Goal: Task Accomplishment & Management: Manage account settings

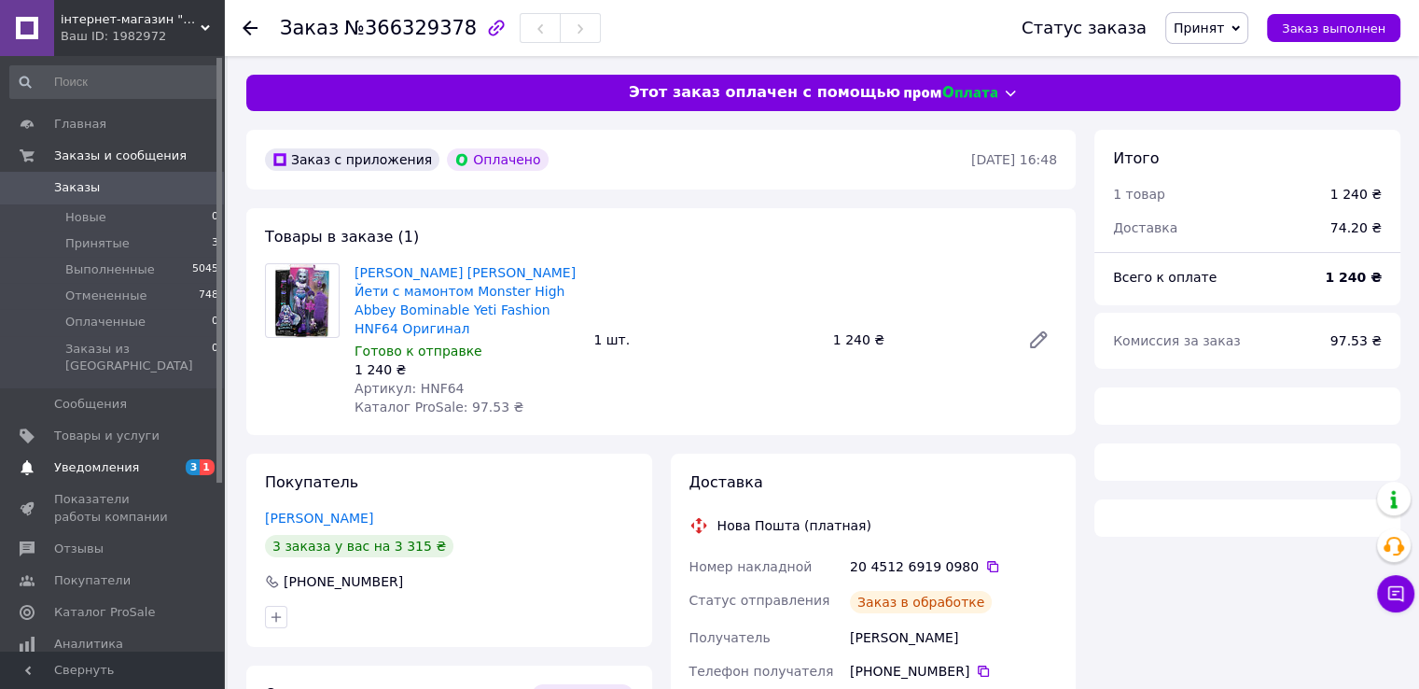
click at [118, 459] on span "Уведомления" at bounding box center [96, 467] width 85 height 17
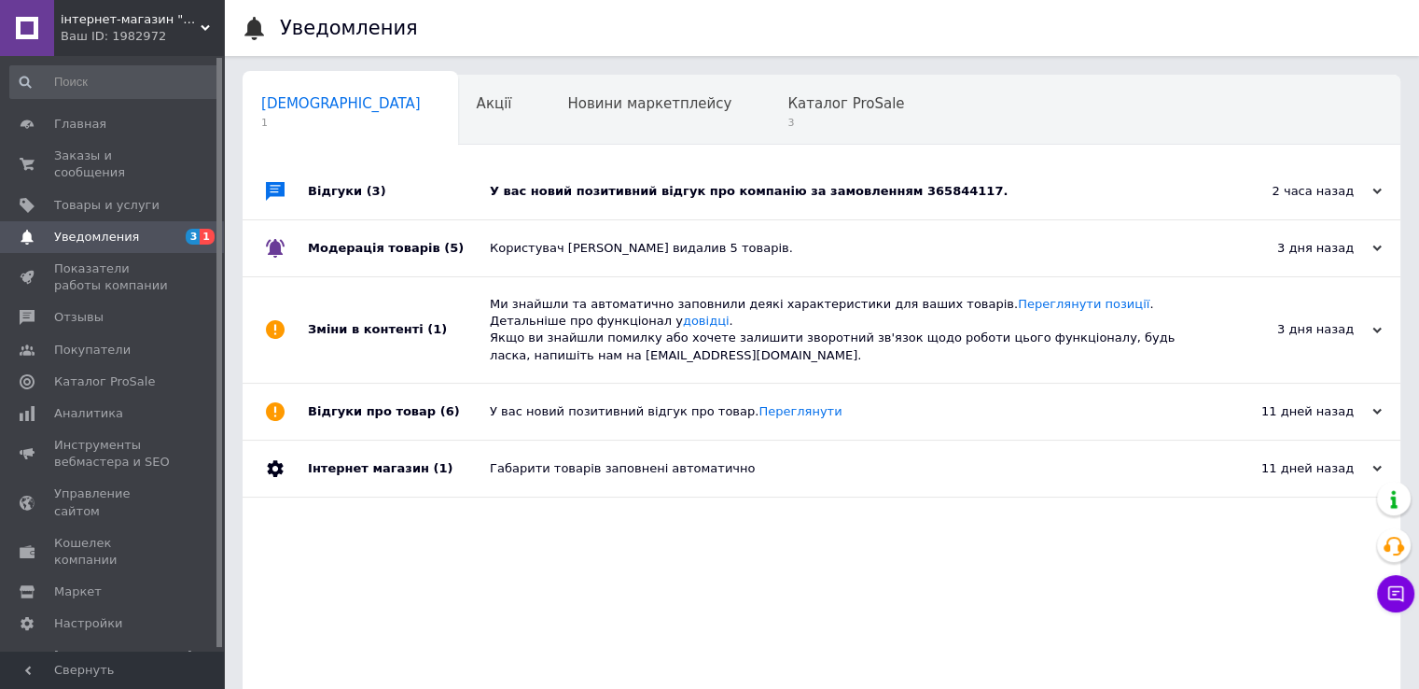
click at [890, 196] on div "У вас новий позитивний відгук про компанію за замовленням 365844117." at bounding box center [842, 191] width 705 height 17
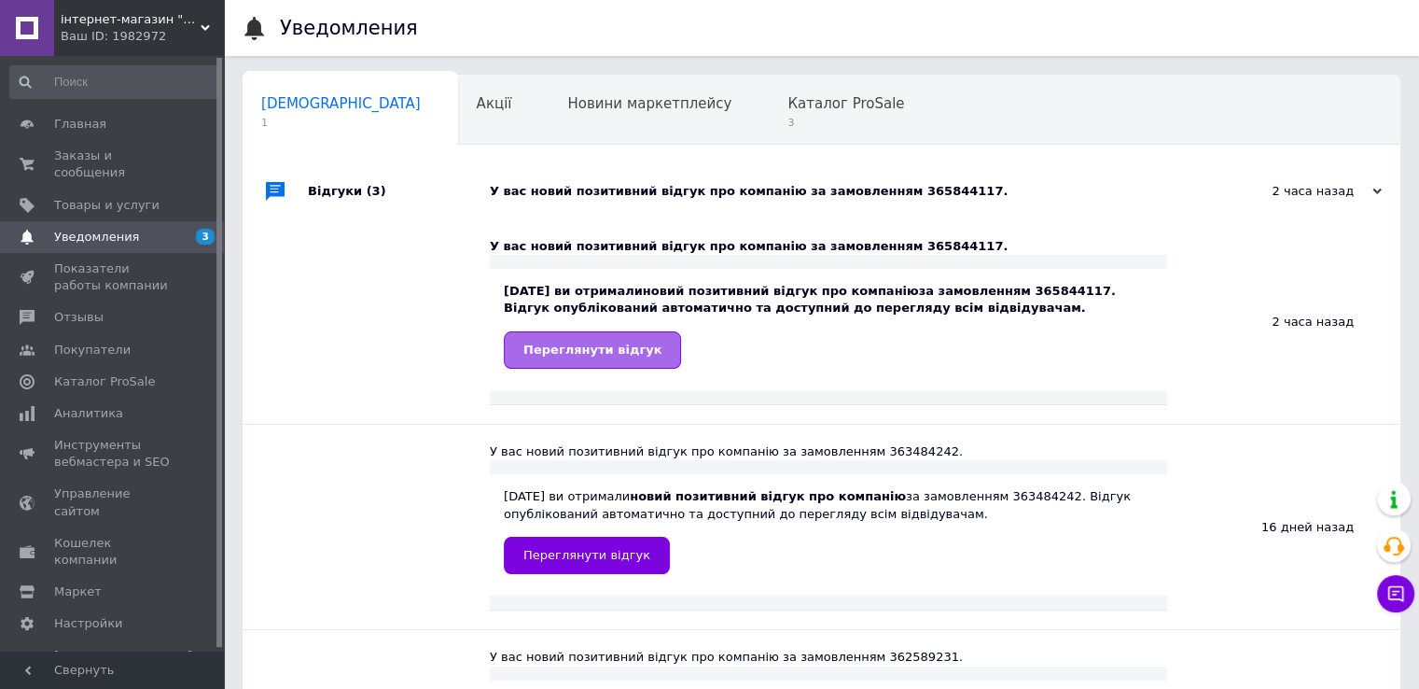
click at [577, 347] on span "Переглянути відгук" at bounding box center [592, 349] width 138 height 14
click at [95, 160] on span "Заказы и сообщения" at bounding box center [113, 164] width 118 height 34
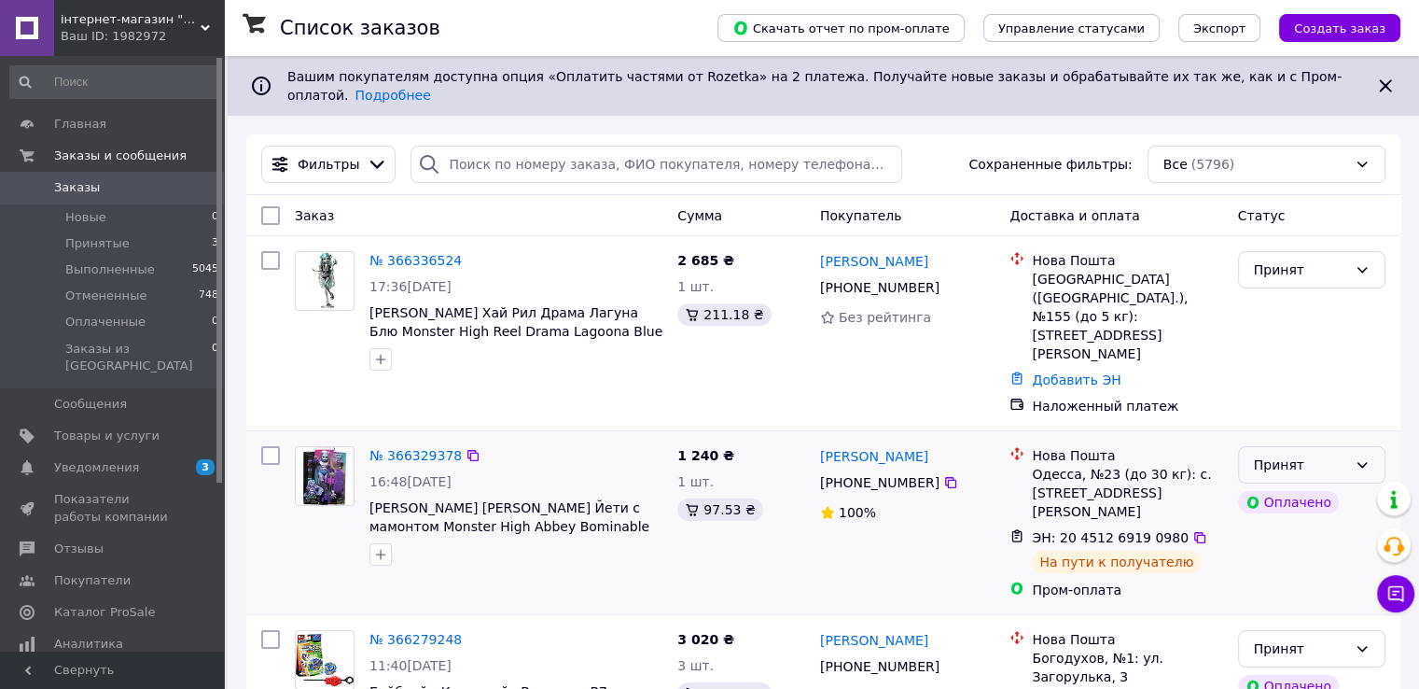
click at [1335, 454] on div "Принят" at bounding box center [1300, 464] width 93 height 21
click at [1300, 448] on li "Выполнен" at bounding box center [1311, 453] width 146 height 34
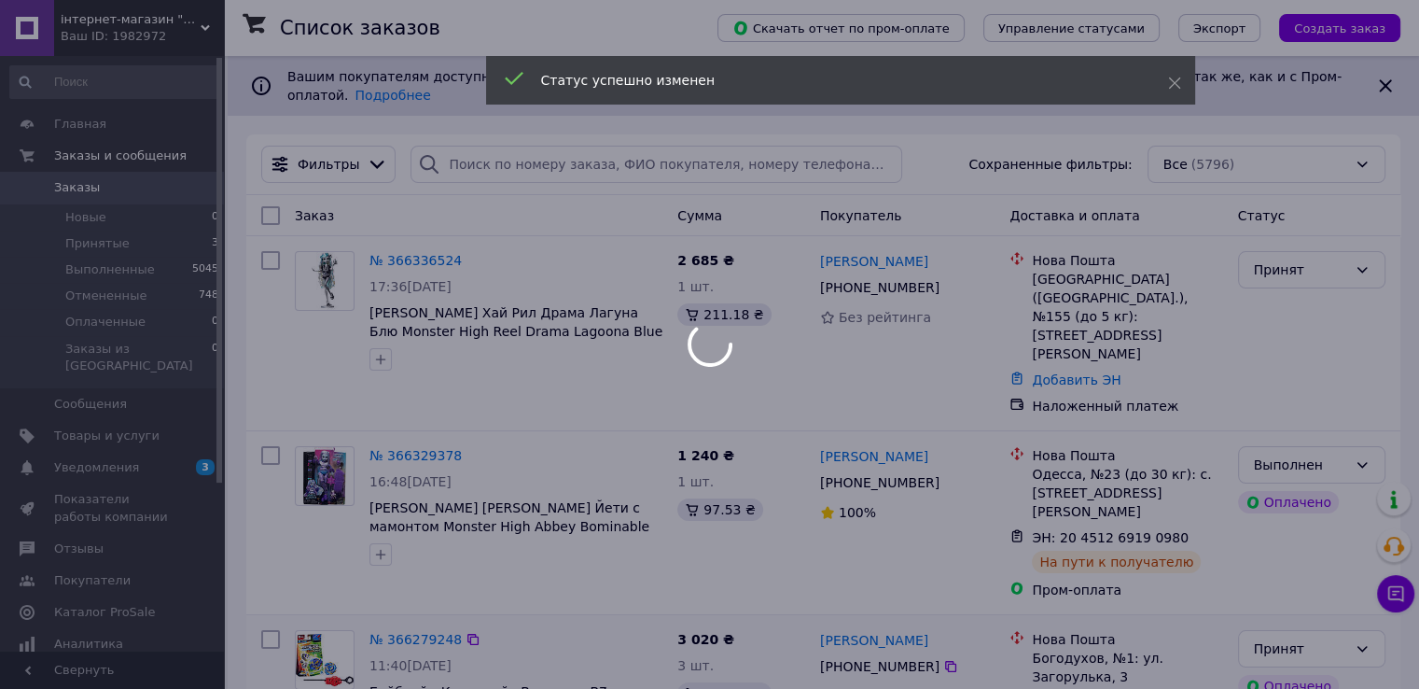
scroll to position [187, 0]
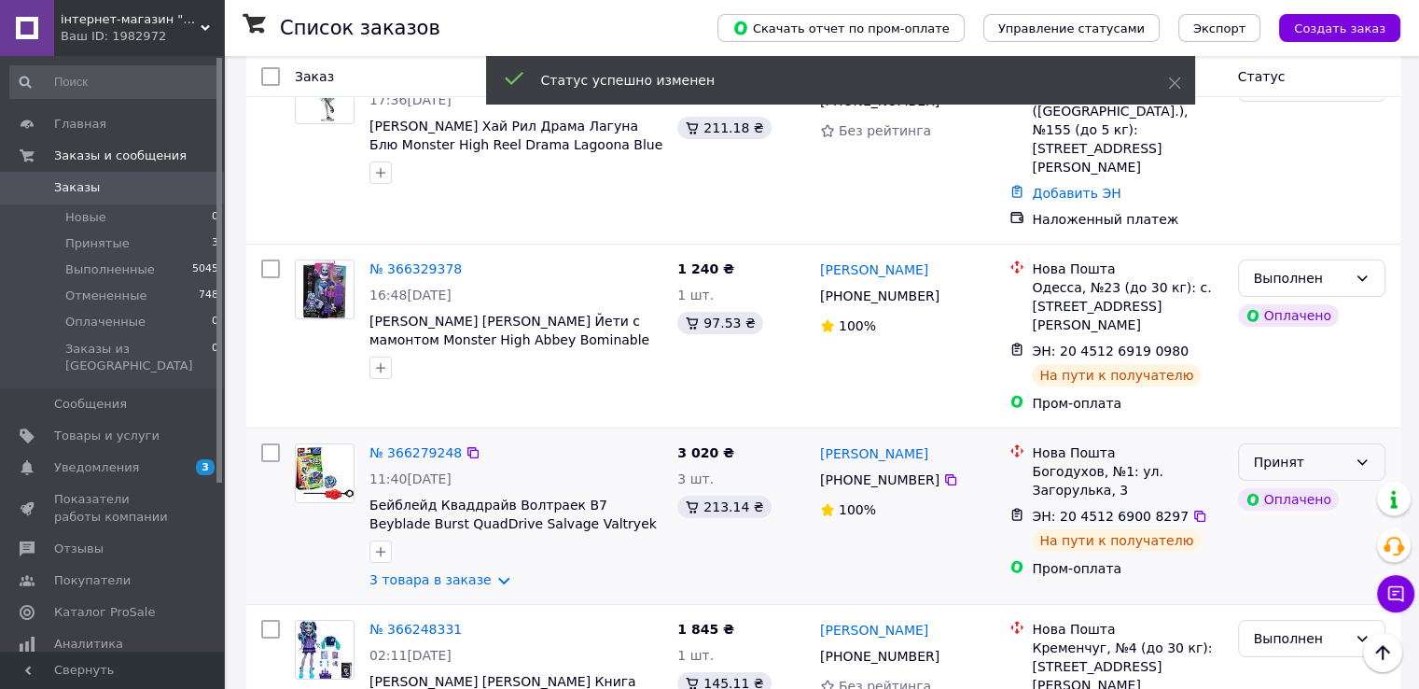
click at [1304, 452] on div "Принят" at bounding box center [1300, 462] width 93 height 21
click at [1287, 442] on li "Выполнен" at bounding box center [1311, 451] width 146 height 34
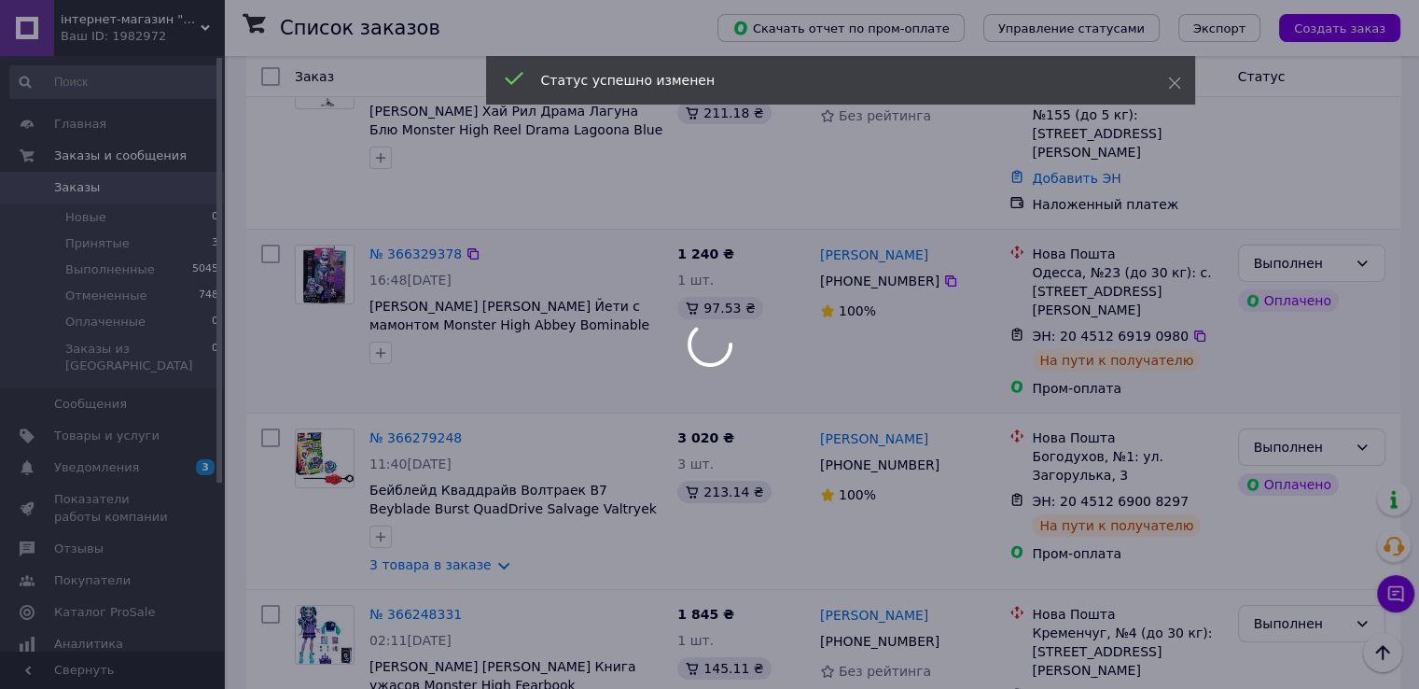
scroll to position [0, 0]
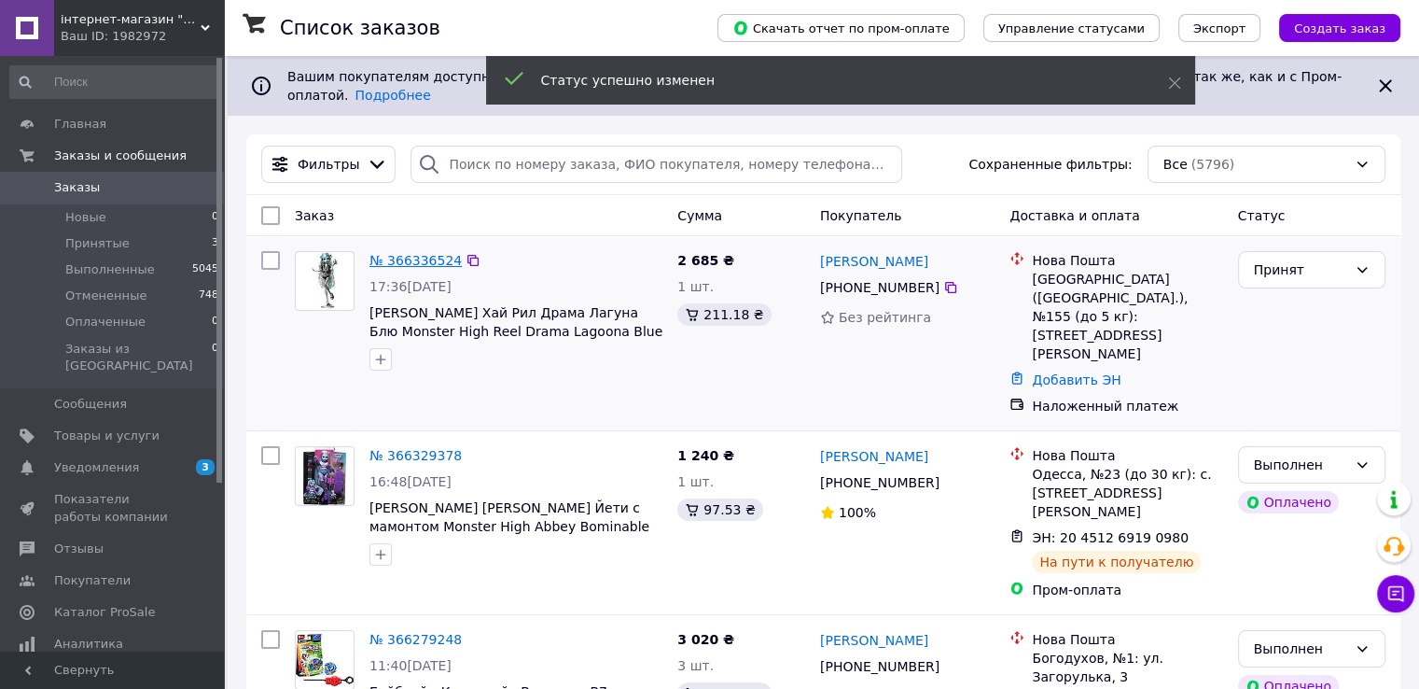
click at [415, 253] on link "№ 366336524" at bounding box center [415, 260] width 92 height 15
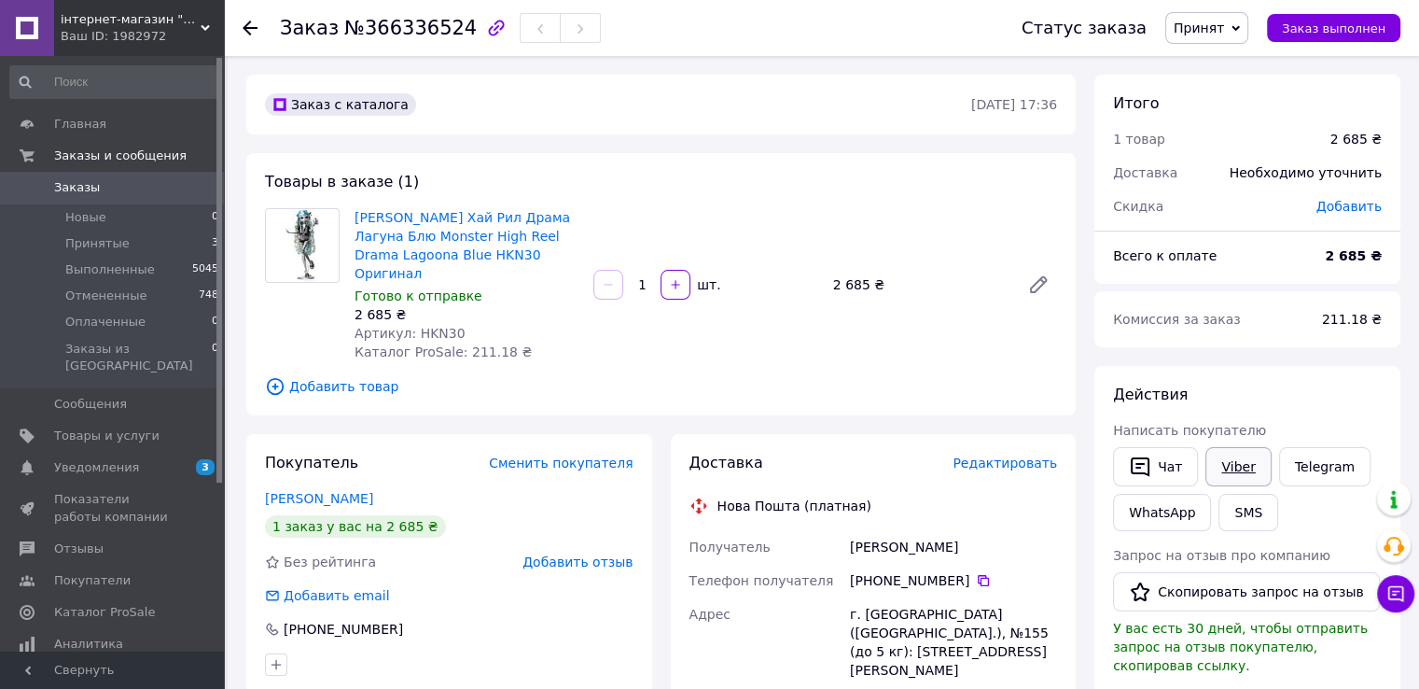
click at [1222, 455] on link "Viber" at bounding box center [1237, 466] width 65 height 39
click at [428, 238] on link "[PERSON_NAME] Хай Рил Драма Лагуна Блю Monster High Reel Drama Lagoona Blue HKN…" at bounding box center [463, 245] width 216 height 71
click at [90, 239] on span "Принятые" at bounding box center [97, 243] width 64 height 17
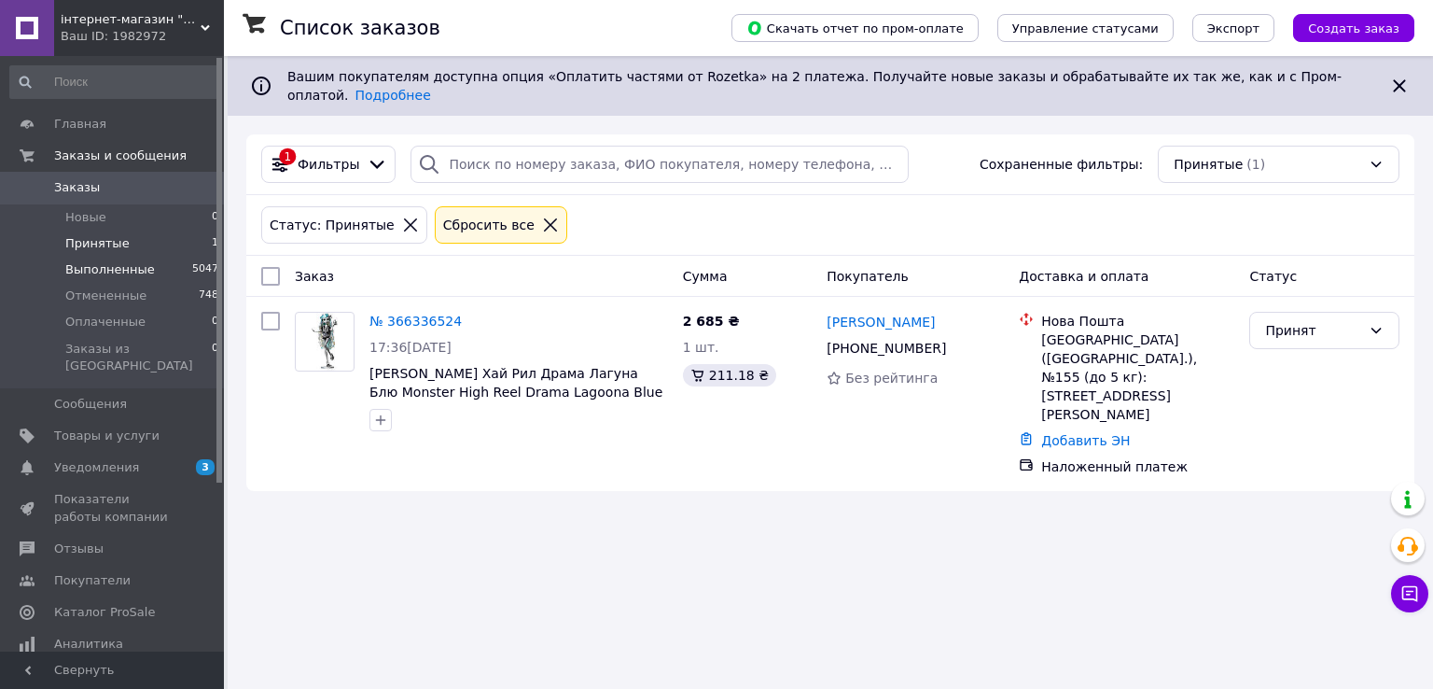
click at [104, 270] on span "Выполненные" at bounding box center [110, 269] width 90 height 17
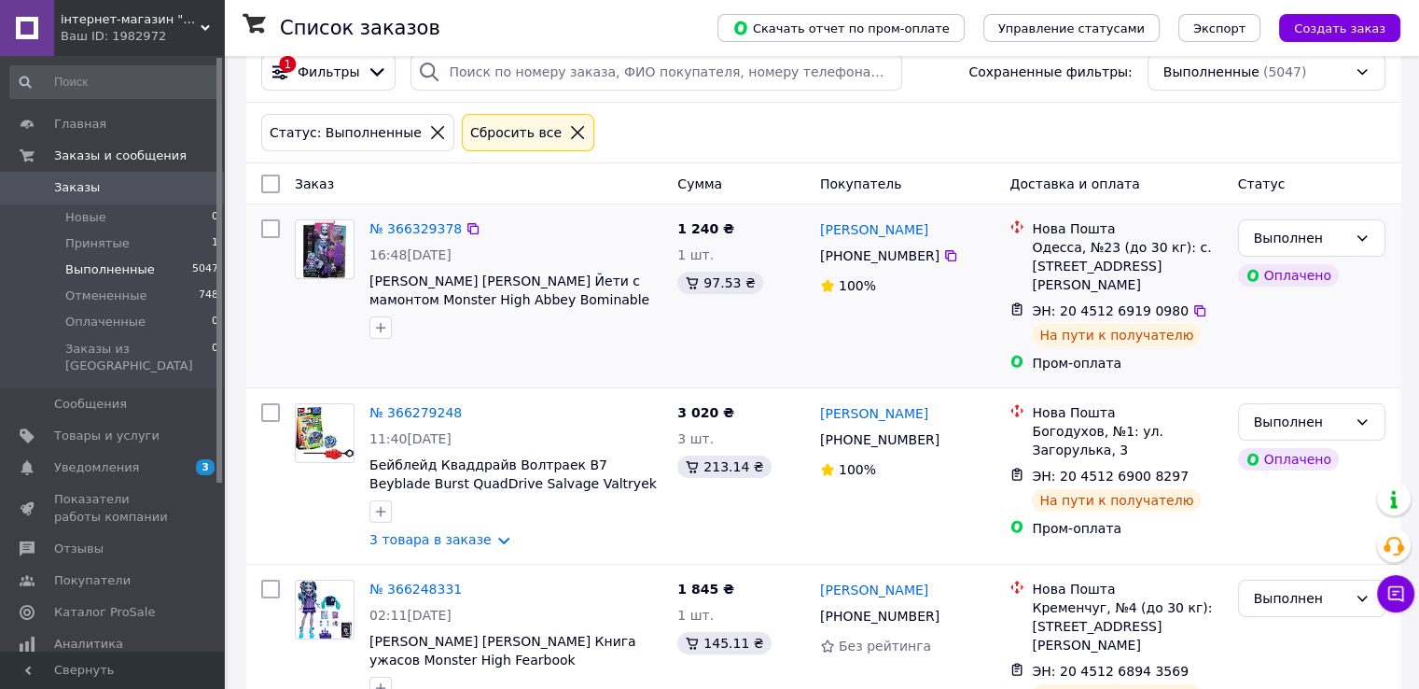
scroll to position [93, 0]
